Goal: Browse casually

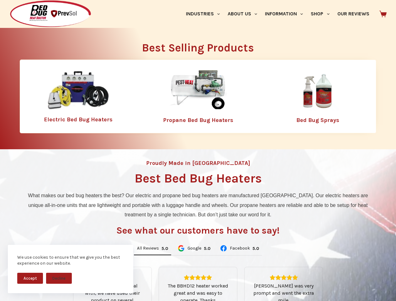
click at [198, 150] on div "Proudly Made in [GEOGRAPHIC_DATA] Best Bed Bug Heaters What makes our bed bug h…" at bounding box center [198, 267] width 396 height 236
click at [30, 278] on button "Accept" at bounding box center [30, 278] width 26 height 11
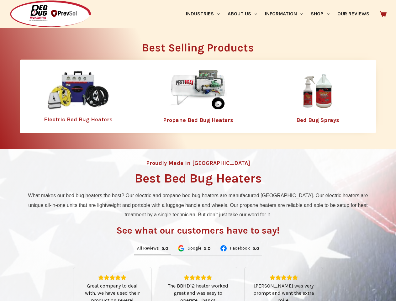
click at [205, 14] on link "Industries" at bounding box center [203, 14] width 42 height 28
click at [245, 14] on link "About Us" at bounding box center [241, 14] width 37 height 28
click at [286, 14] on link "Information" at bounding box center [284, 14] width 46 height 28
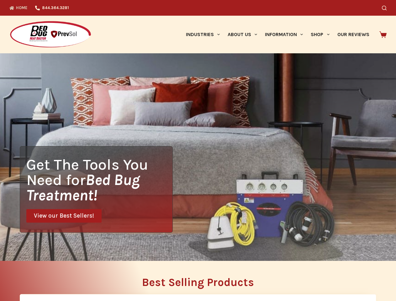
click at [322, 14] on div "Search" at bounding box center [306, 8] width 159 height 16
click at [152, 248] on div "Get The Tools You Need for Bed Bug Treatment! View our Best Sellers!" at bounding box center [198, 156] width 396 height 207
click at [194, 248] on div "Get The Tools You Need for Bed Bug Treatment! View our Best Sellers!" at bounding box center [198, 156] width 396 height 207
